Goal: Information Seeking & Learning: Learn about a topic

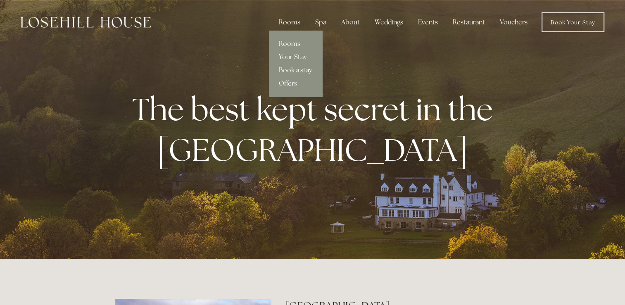
click at [289, 82] on link "Offers" at bounding box center [295, 83] width 53 height 13
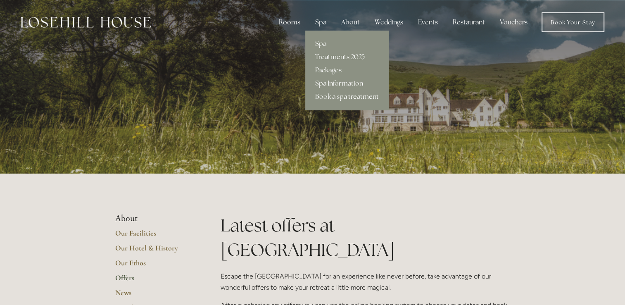
click at [325, 84] on link "Spa Information" at bounding box center [346, 83] width 83 height 13
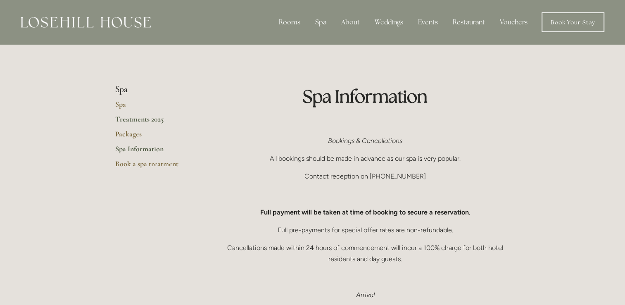
click at [134, 120] on link "Treatments 2025" at bounding box center [154, 121] width 79 height 15
